Goal: Check status: Check status

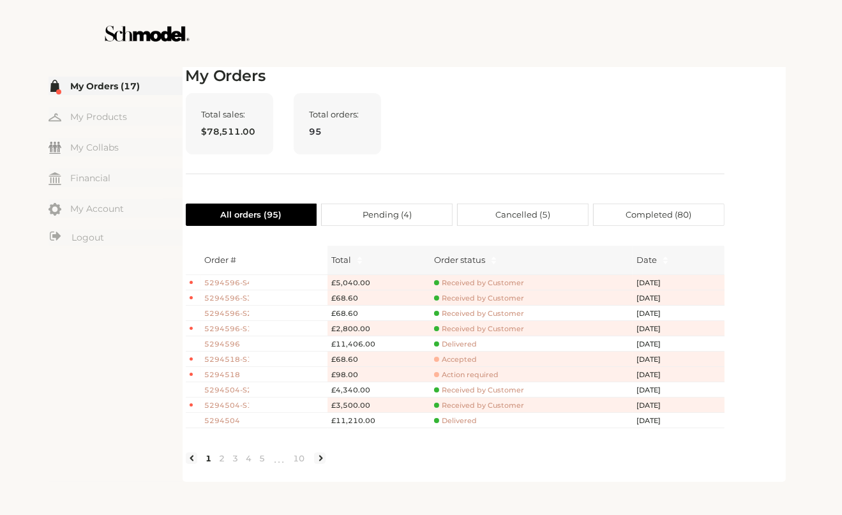
click at [552, 84] on h2 "My Orders" at bounding box center [455, 76] width 539 height 19
click at [668, 123] on div "Total sales: $78,511.00 Total orders: 95" at bounding box center [455, 133] width 539 height 81
click at [665, 119] on div "Total sales: $78,511.00 Total orders: 95" at bounding box center [455, 133] width 539 height 81
click at [262, 463] on link "5" at bounding box center [262, 458] width 13 height 11
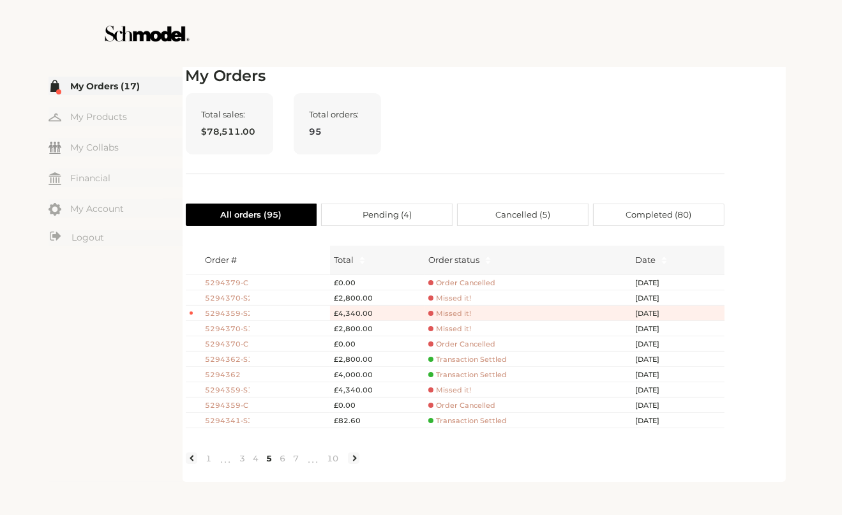
click at [445, 473] on div "Order # Total Order status Date 5294379-C £0.00 Order Cancelled [DATE] 5294370-…" at bounding box center [455, 357] width 539 height 243
click at [259, 464] on link "4" at bounding box center [256, 458] width 13 height 11
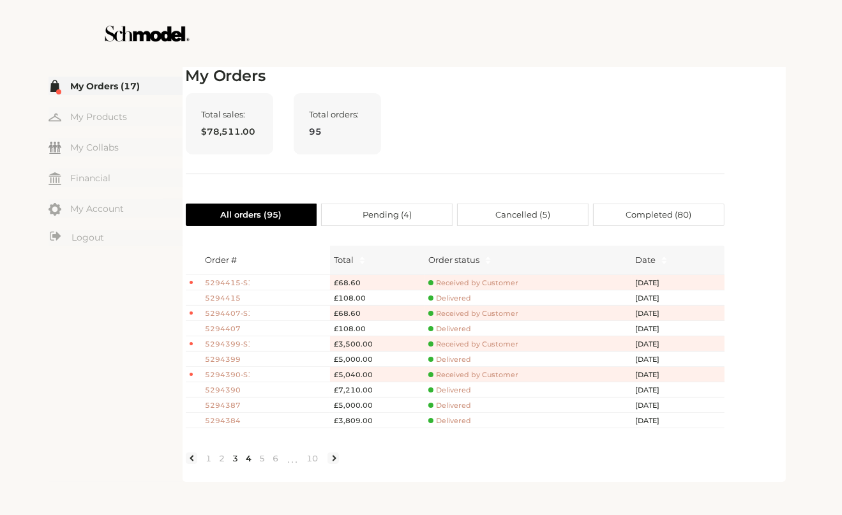
click at [235, 464] on link "3" at bounding box center [235, 458] width 13 height 11
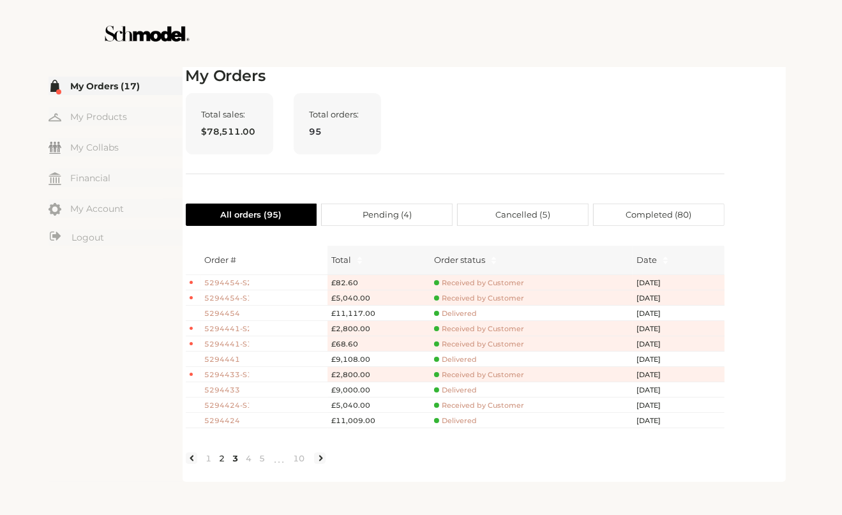
click at [224, 464] on link "2" at bounding box center [222, 458] width 13 height 11
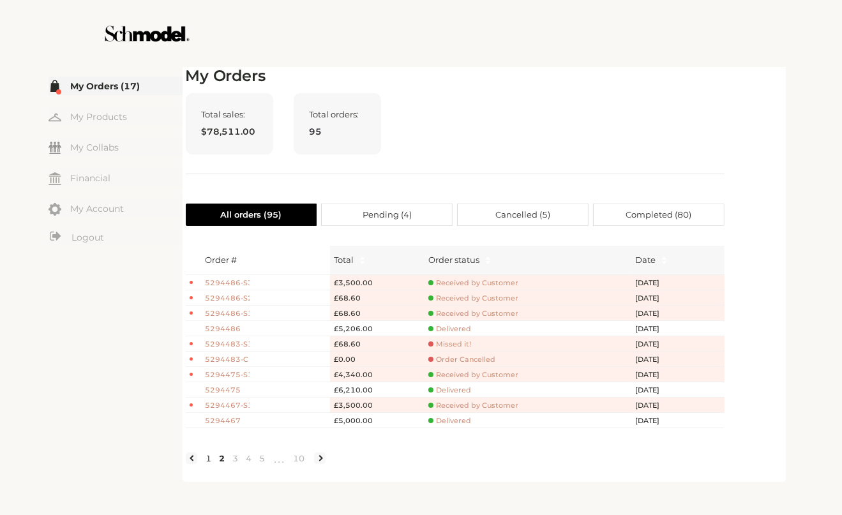
click at [208, 464] on link "1" at bounding box center [208, 458] width 13 height 11
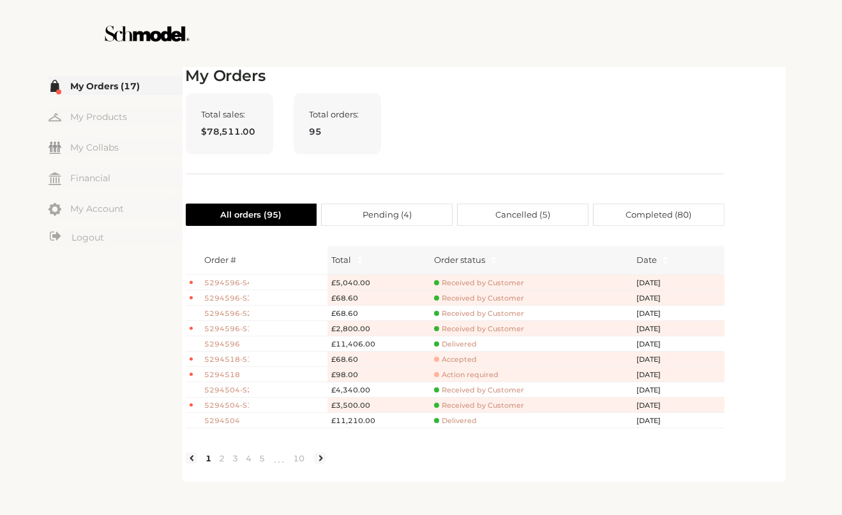
click at [600, 88] on div "My Orders Total sales: $78,511.00 Total orders: 95 All orders ( 95 ) Pending ( …" at bounding box center [455, 273] width 539 height 412
click at [508, 144] on div "Total sales: $78,511.00 Total orders: 95" at bounding box center [455, 133] width 539 height 81
click at [253, 464] on link "4" at bounding box center [249, 458] width 13 height 11
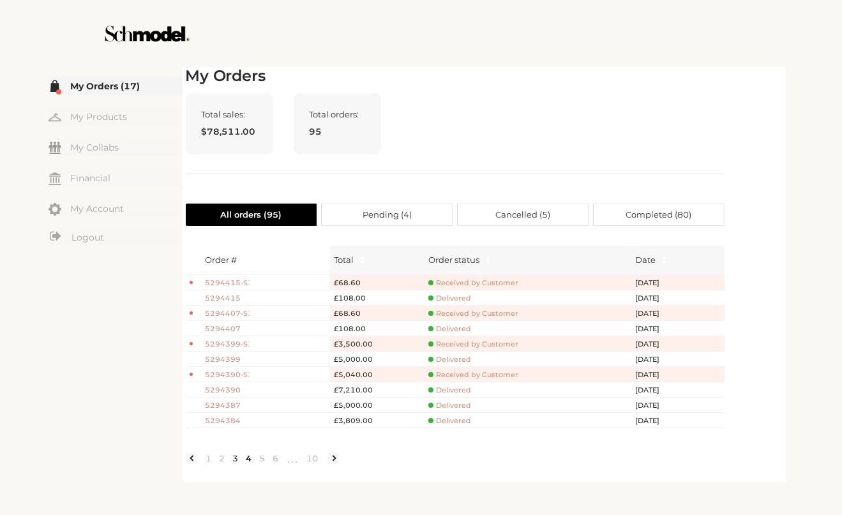
click at [236, 464] on link "3" at bounding box center [235, 458] width 13 height 11
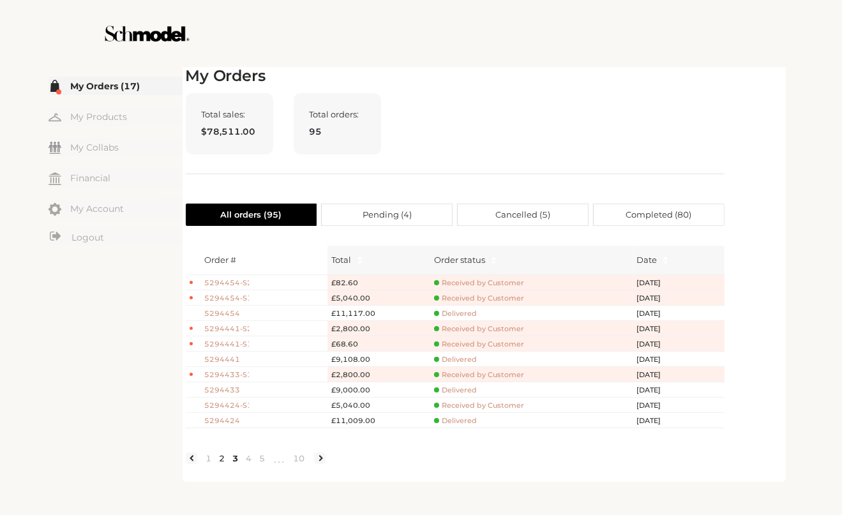
click at [222, 464] on link "2" at bounding box center [222, 458] width 13 height 11
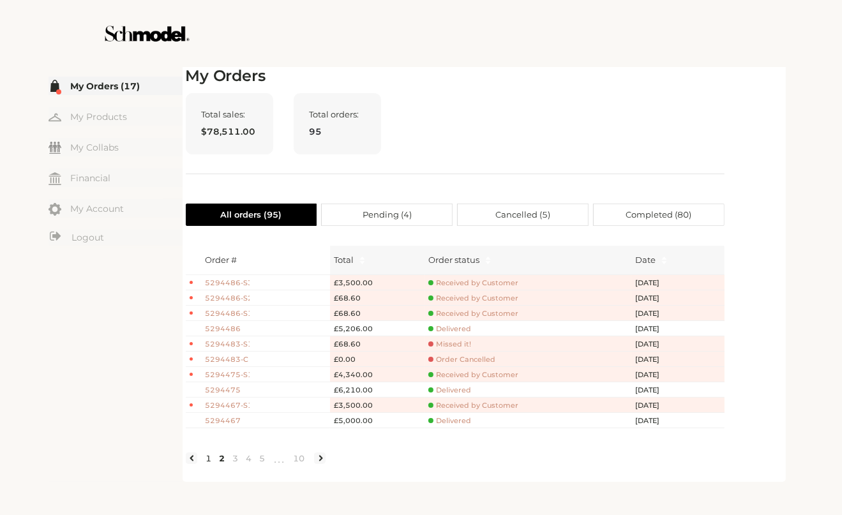
click at [207, 464] on link "1" at bounding box center [208, 458] width 13 height 11
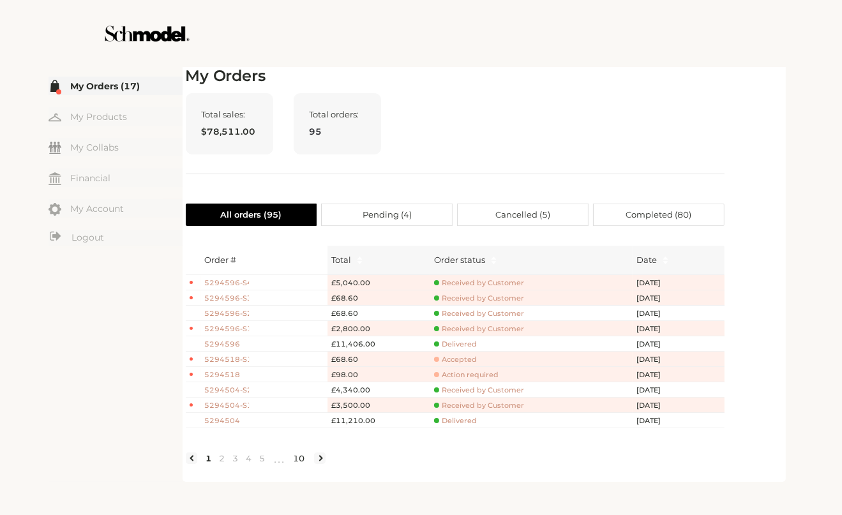
click at [301, 464] on link "10" at bounding box center [299, 458] width 19 height 11
